Goal: Task Accomplishment & Management: Manage account settings

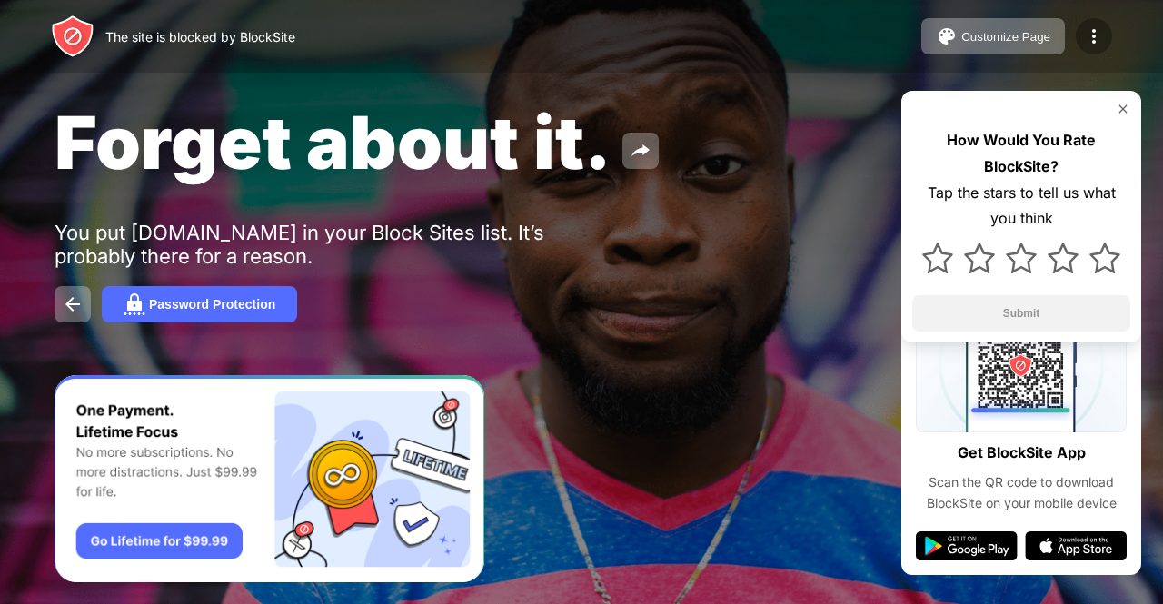
click at [1089, 25] on img at bounding box center [1094, 36] width 22 height 22
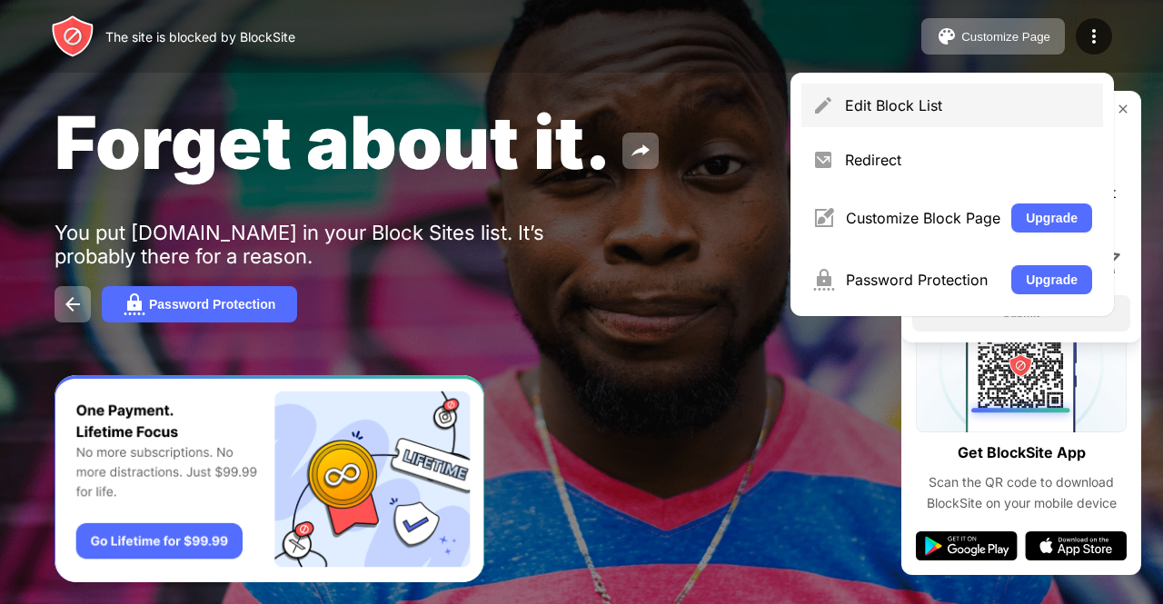
click at [963, 121] on div "Edit Block List" at bounding box center [952, 106] width 302 height 44
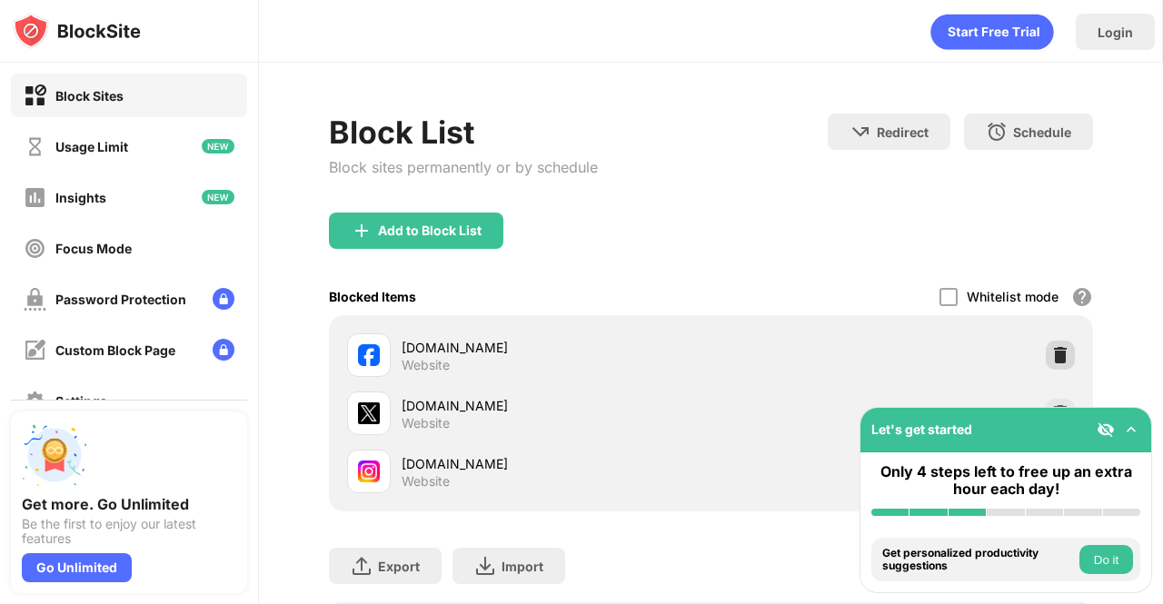
click at [1052, 355] on img at bounding box center [1060, 355] width 18 height 18
